Goal: Information Seeking & Learning: Understand process/instructions

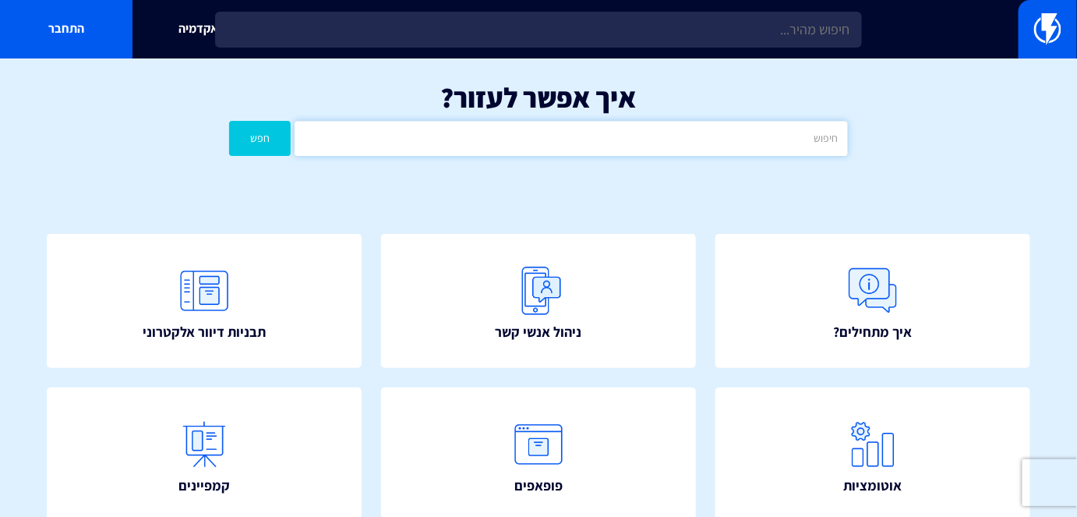
click at [758, 150] on input "text" at bounding box center [570, 138] width 552 height 35
type input "ALT"
click at [229, 121] on button "חפש" at bounding box center [260, 138] width 62 height 35
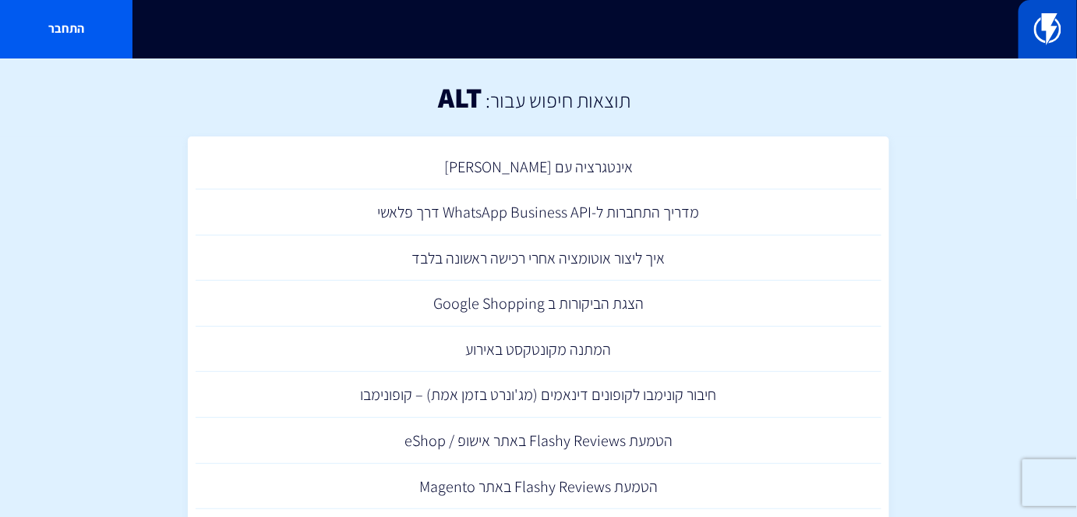
drag, startPoint x: 1055, startPoint y: 27, endPoint x: 1043, endPoint y: 29, distance: 11.8
click at [1055, 27] on img at bounding box center [1047, 28] width 27 height 31
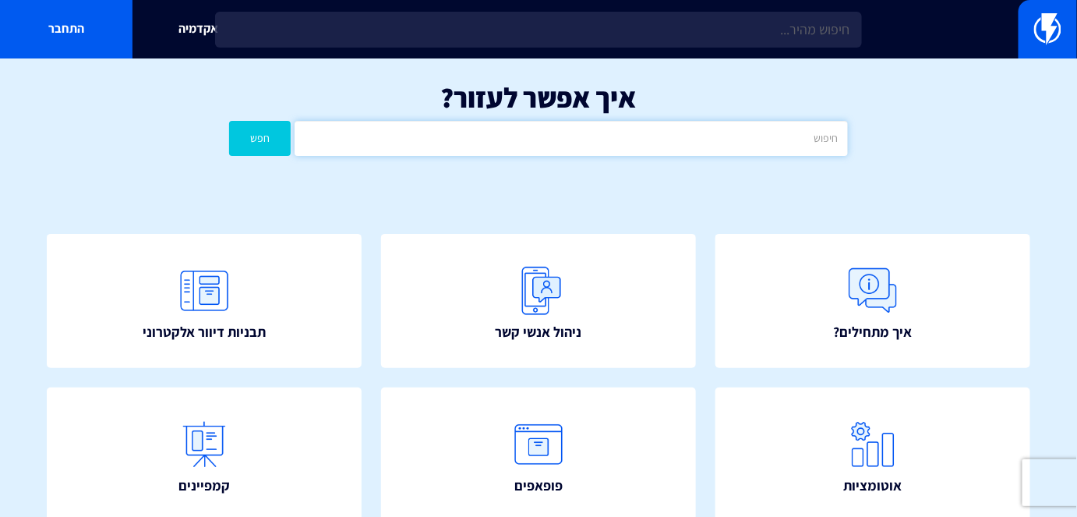
click at [645, 147] on input "text" at bounding box center [570, 138] width 552 height 35
type input "B"
type input "b"
type input "נגישות"
click at [229, 121] on button "חפש" at bounding box center [260, 138] width 62 height 35
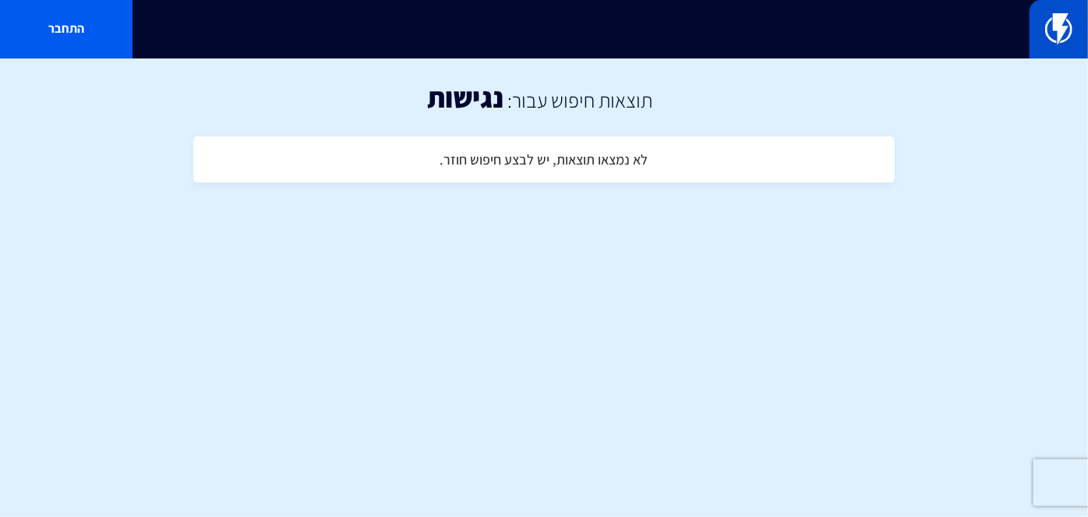
click at [1061, 39] on img at bounding box center [1058, 28] width 27 height 31
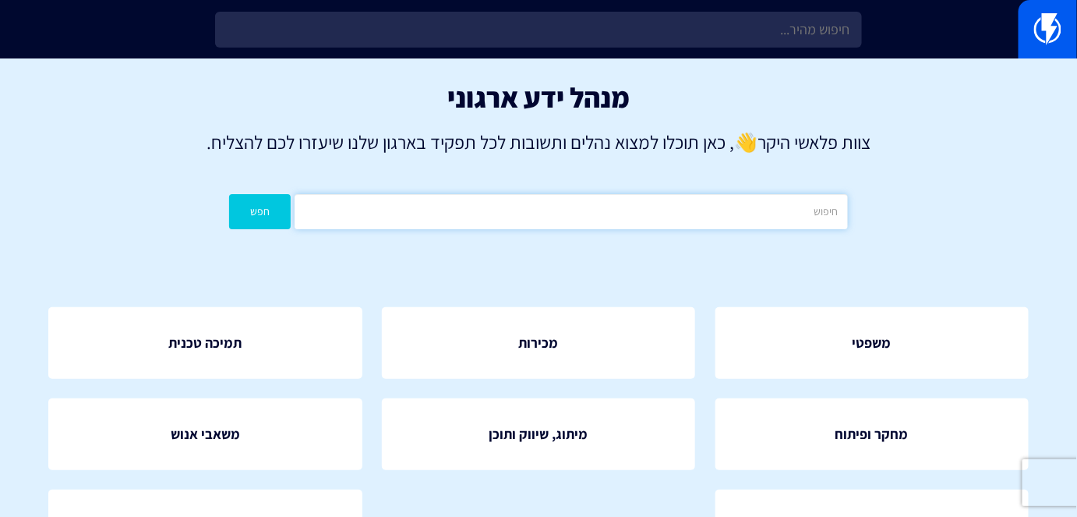
click at [538, 210] on input "text" at bounding box center [570, 211] width 552 height 35
type input "ALT"
click at [229, 194] on button "חפש" at bounding box center [260, 211] width 62 height 35
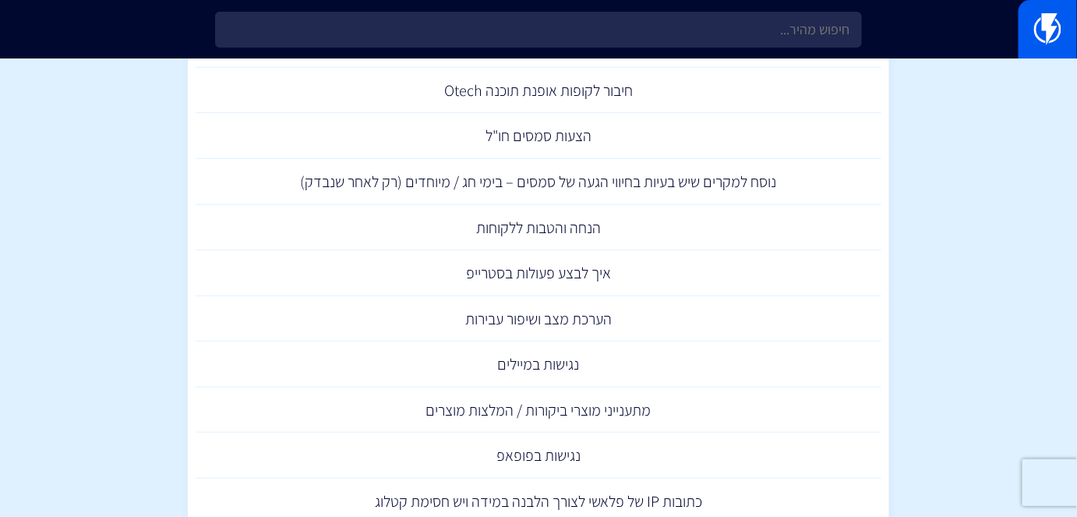
scroll to position [283, 0]
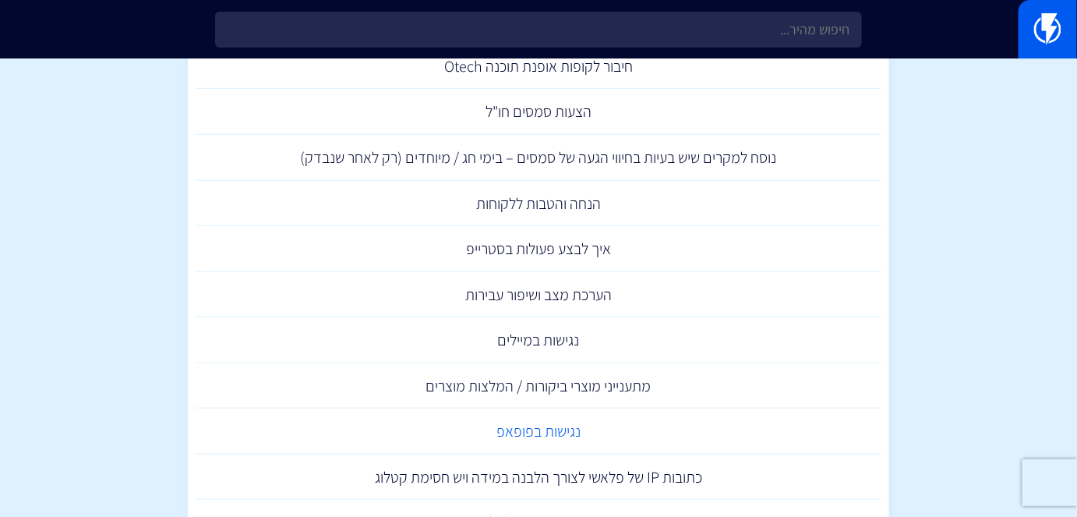
click at [536, 424] on link "נגישות בפופאפ" at bounding box center [539, 431] width 686 height 46
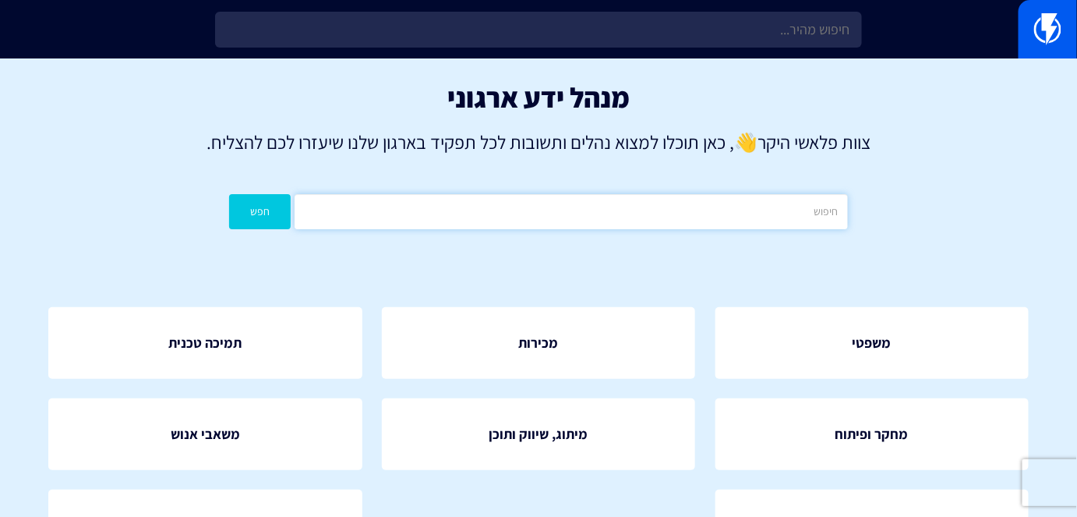
click at [816, 210] on input "text" at bounding box center [570, 211] width 552 height 35
drag, startPoint x: 816, startPoint y: 210, endPoint x: 827, endPoint y: 214, distance: 11.2
click at [827, 214] on input "text" at bounding box center [570, 211] width 552 height 35
type input "עוברים"
click at [229, 194] on button "חפש" at bounding box center [260, 211] width 62 height 35
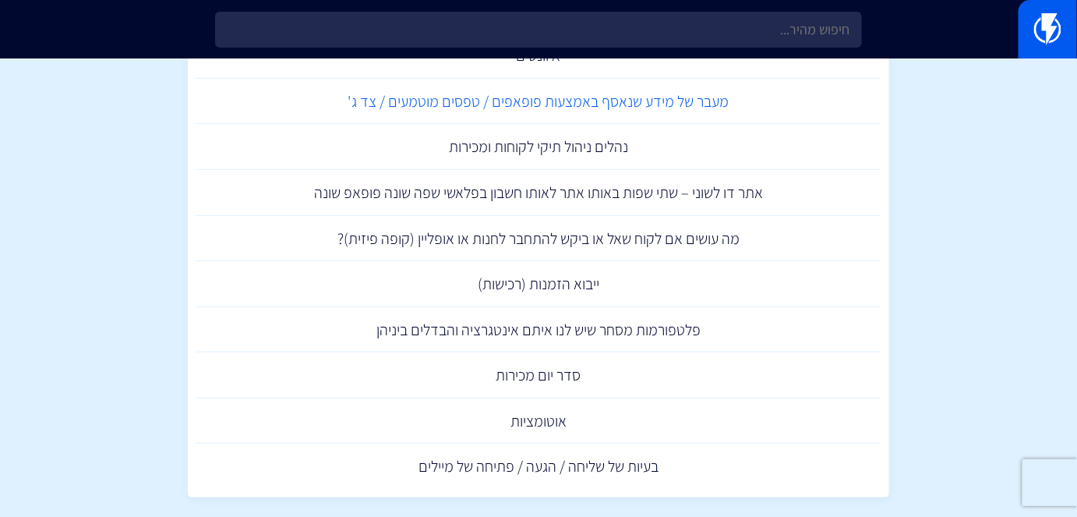
scroll to position [266, 0]
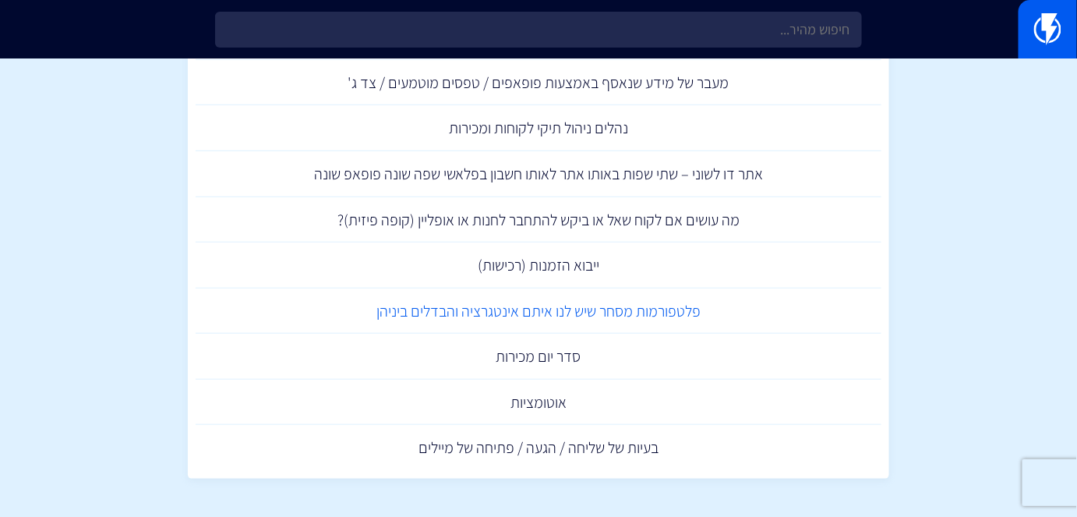
click at [673, 320] on link "פלטפורמות מסחר שיש לנו איתם אינטגרציה והבדלים ביניהן" at bounding box center [539, 311] width 686 height 46
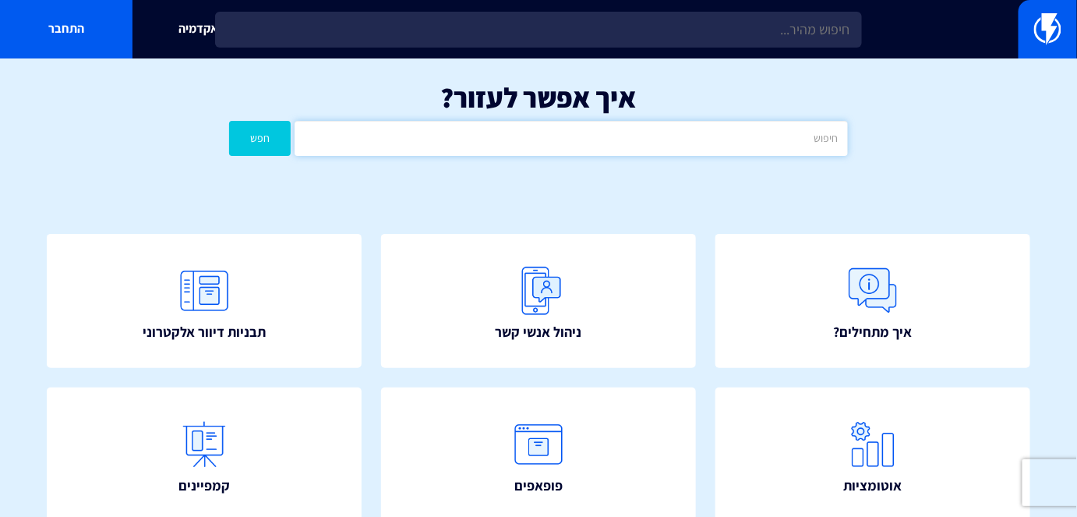
click at [749, 132] on input "text" at bounding box center [570, 138] width 552 height 35
type input "שופיפיי"
click at [235, 146] on button "חפש" at bounding box center [260, 138] width 62 height 35
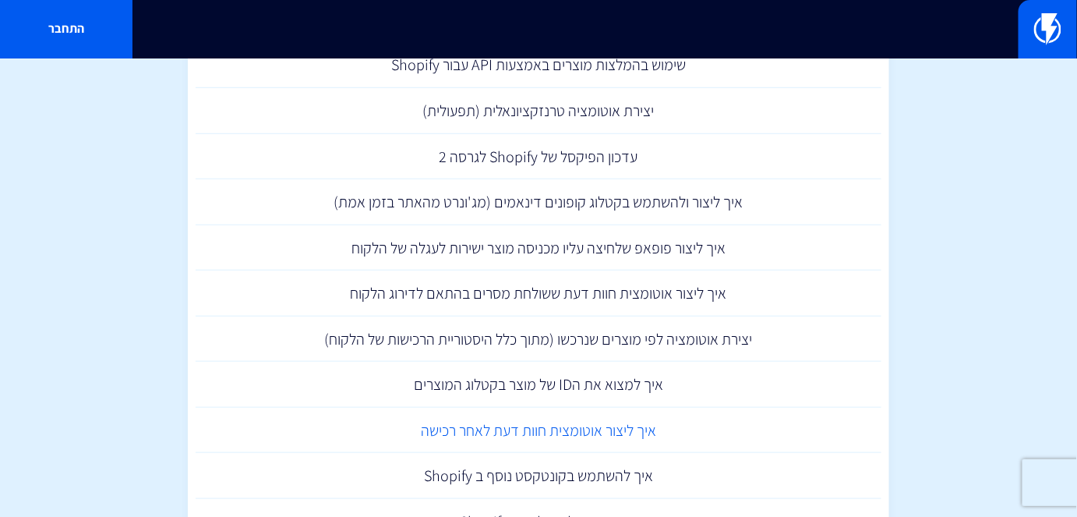
scroll to position [354, 0]
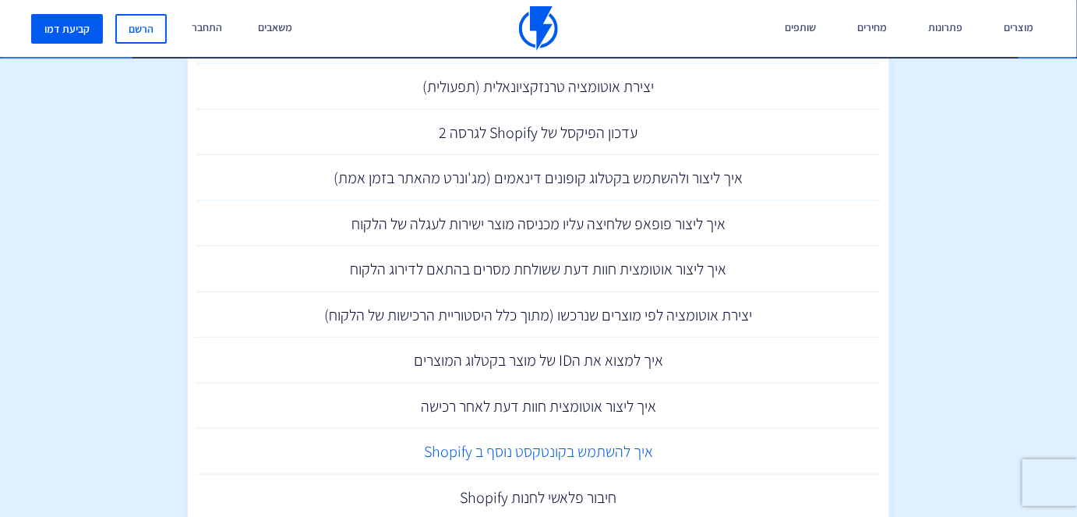
click at [587, 450] on link "איך להשתמש בקונטקסט נוסף ב Shopify" at bounding box center [539, 451] width 686 height 46
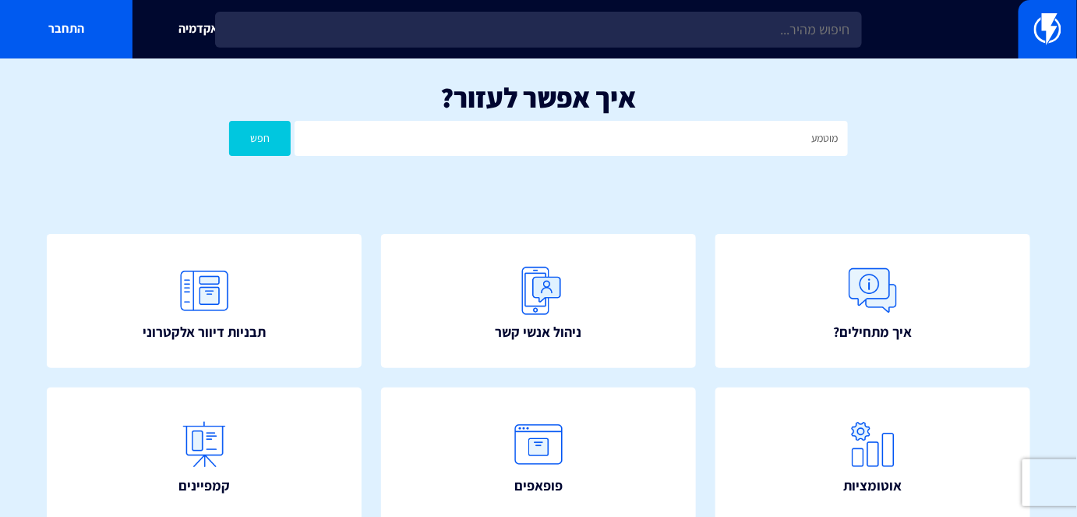
type input "מוטמע"
click at [287, 137] on button "חפש" at bounding box center [260, 138] width 62 height 35
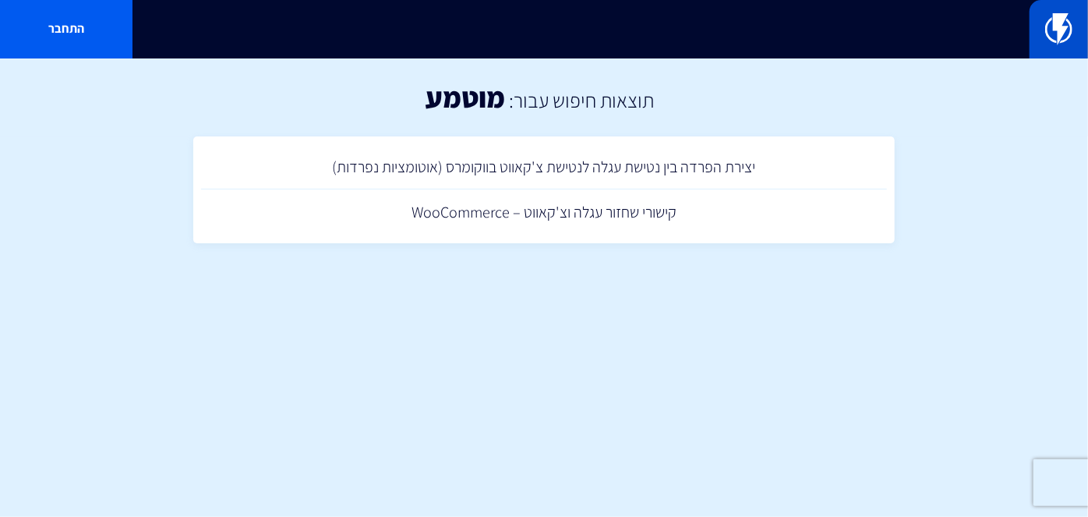
click at [1055, 41] on img at bounding box center [1058, 28] width 27 height 31
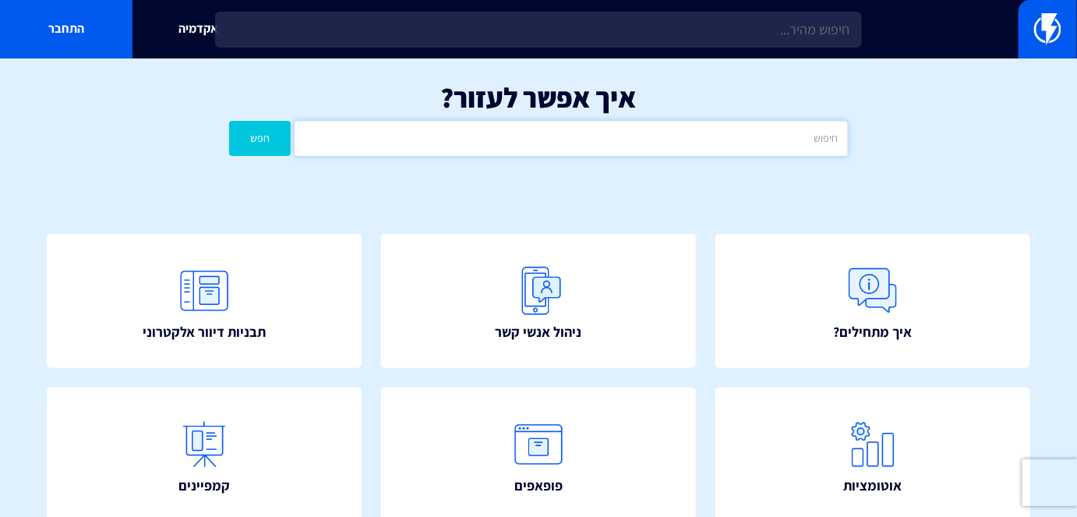
click at [678, 138] on input "text" at bounding box center [570, 138] width 552 height 35
type input "באנר"
click at [229, 121] on button "חפש" at bounding box center [260, 138] width 62 height 35
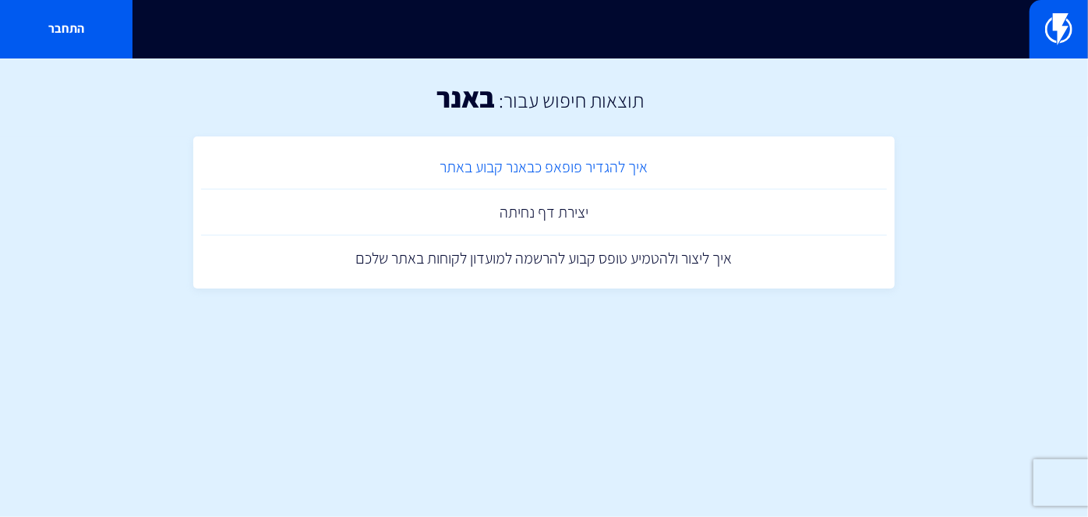
click at [633, 158] on link "איך להגדיר פופאפ כבאנר קבוע באתר" at bounding box center [544, 167] width 686 height 46
